Goal: Task Accomplishment & Management: Manage account settings

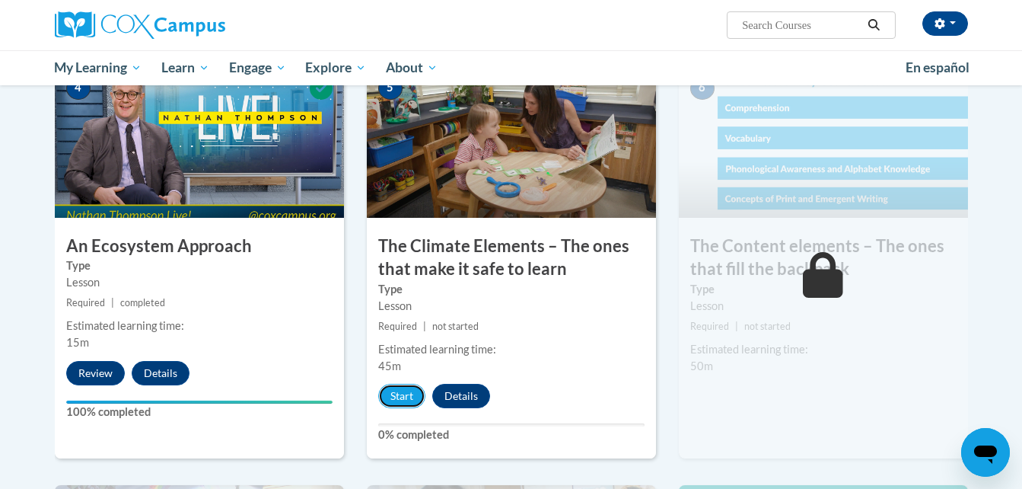
click at [408, 406] on button "Start" at bounding box center [401, 396] width 47 height 24
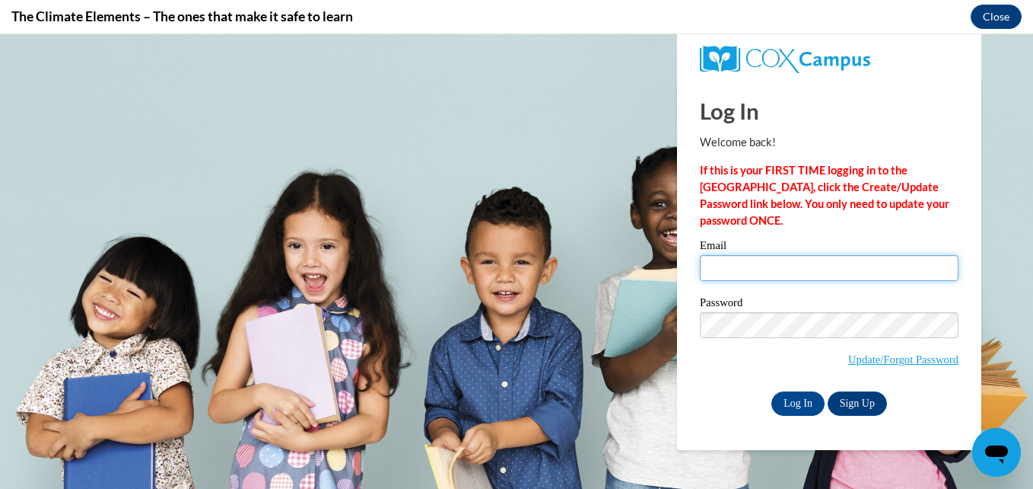
type input "[EMAIL_ADDRESS][DOMAIN_NAME]"
click at [788, 388] on div "Email [EMAIL_ADDRESS][DOMAIN_NAME] Password Update/Forgot Password Log In Sign …" at bounding box center [829, 327] width 259 height 175
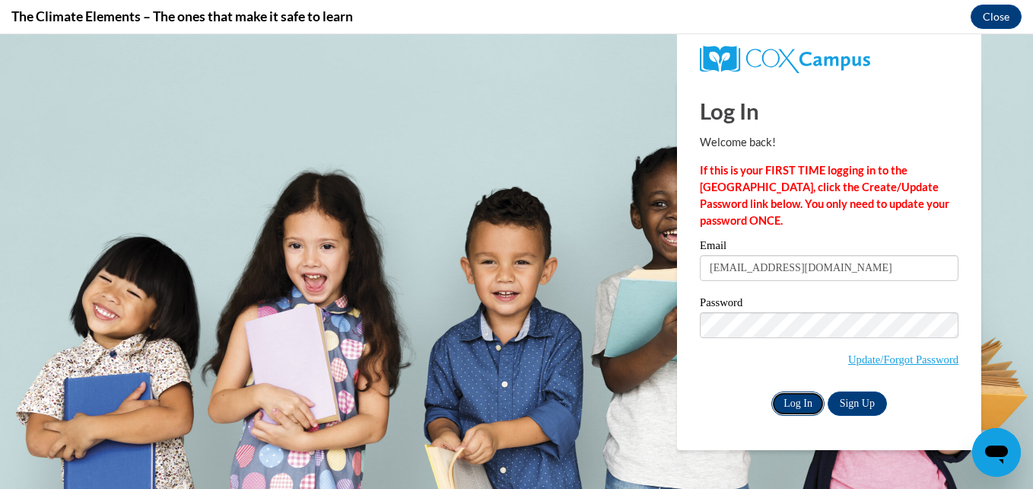
click at [788, 400] on input "Log In" at bounding box center [798, 403] width 53 height 24
